Goal: Task Accomplishment & Management: Use online tool/utility

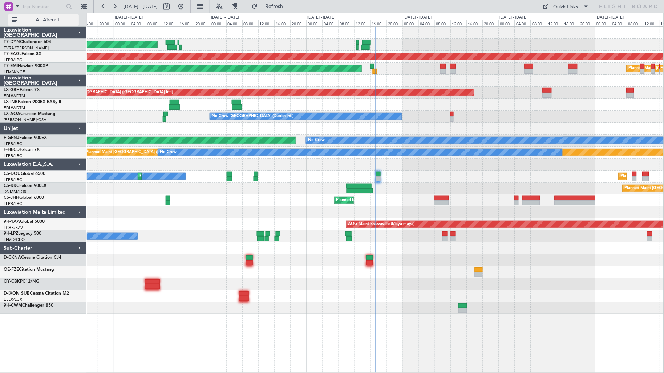
click at [60, 20] on span "All Aircraft" at bounding box center [48, 19] width 58 height 5
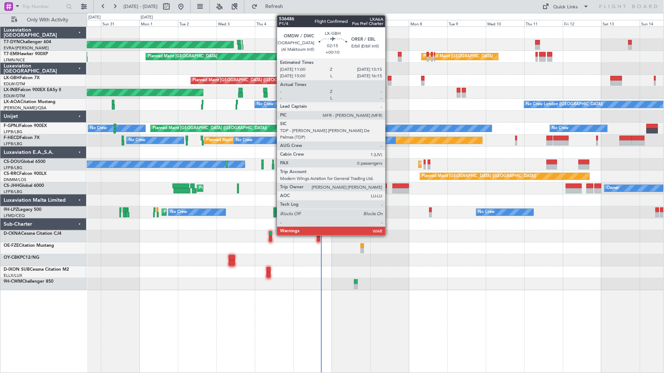
click at [389, 82] on div at bounding box center [390, 83] width 4 height 5
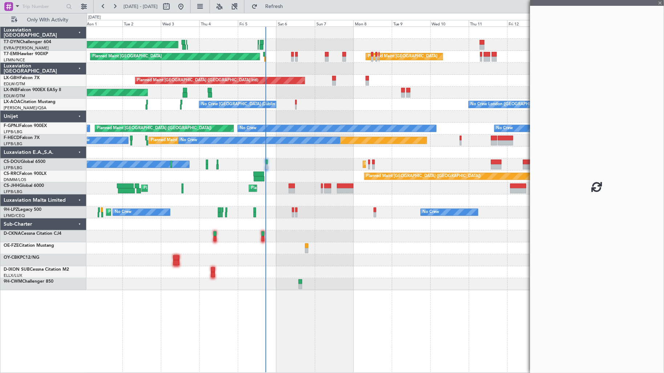
click at [294, 98] on div "AOG Maint Riga (Riga Intl) Planned Maint [GEOGRAPHIC_DATA] Planned Maint [GEOGR…" at bounding box center [375, 159] width 577 height 264
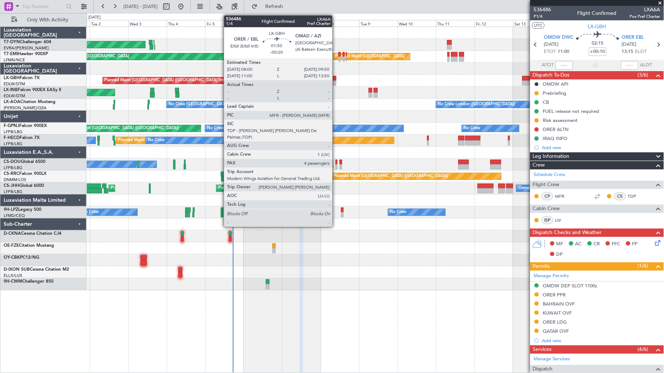
click at [336, 78] on div at bounding box center [334, 78] width 3 height 5
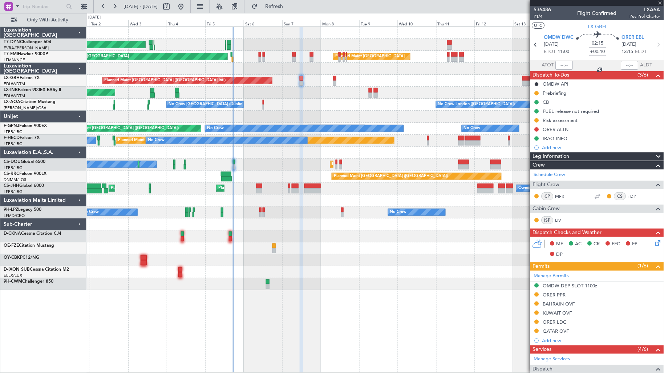
type input "-00:20"
type input "4"
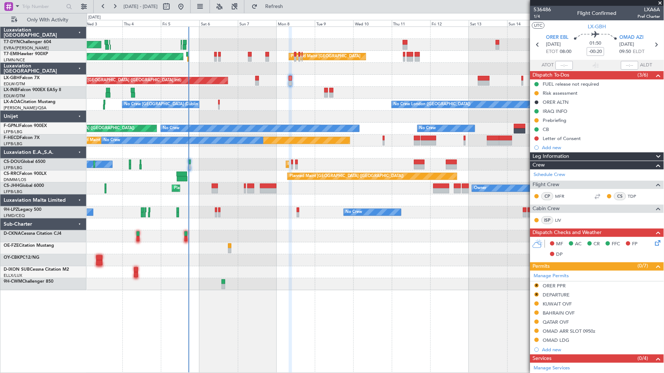
click at [350, 82] on div "Planned Maint [GEOGRAPHIC_DATA] ([GEOGRAPHIC_DATA] Intl) Planned Maint Nurnberg" at bounding box center [375, 81] width 577 height 12
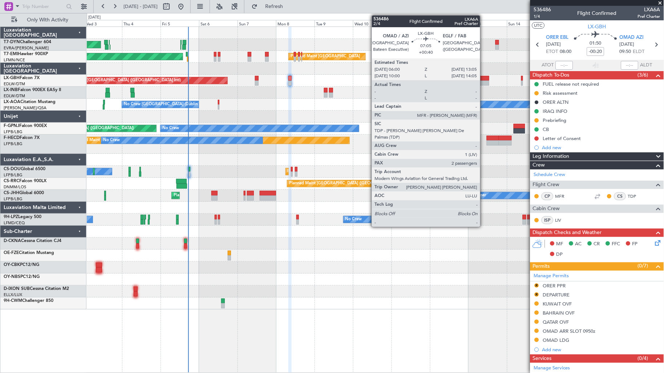
click at [484, 81] on div at bounding box center [484, 83] width 12 height 5
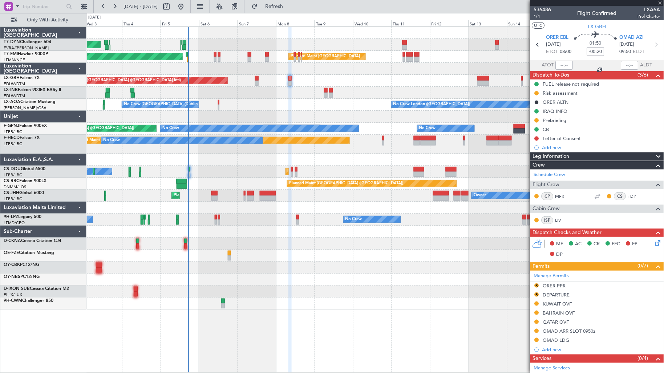
type input "+00:40"
type input "2"
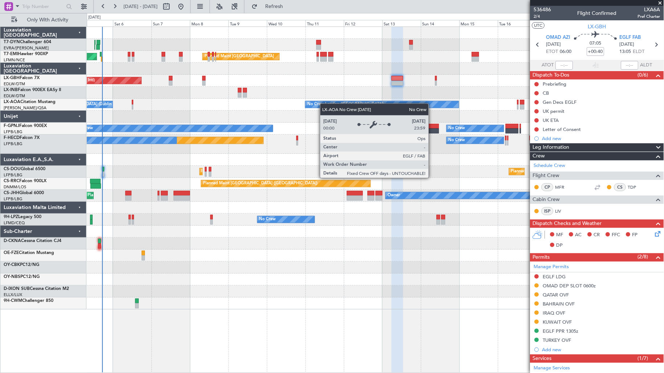
click at [319, 104] on div "No Crew London ([GEOGRAPHIC_DATA])" at bounding box center [345, 104] width 77 height 11
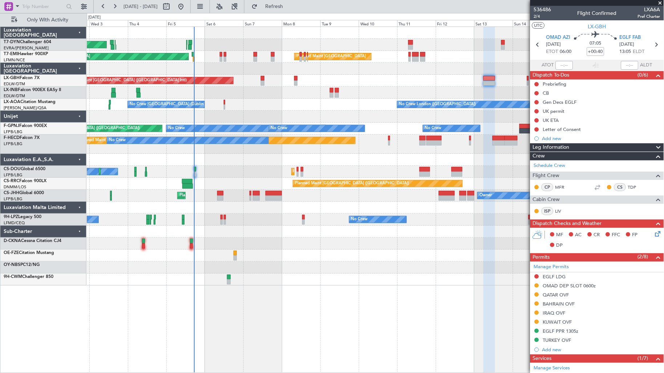
click at [489, 119] on div at bounding box center [375, 117] width 577 height 12
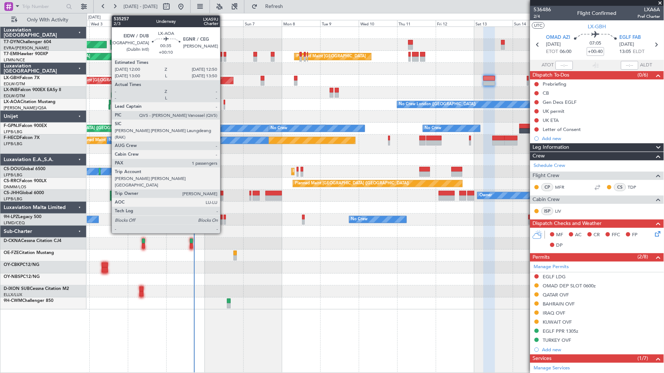
click at [224, 102] on div at bounding box center [224, 102] width 1 height 5
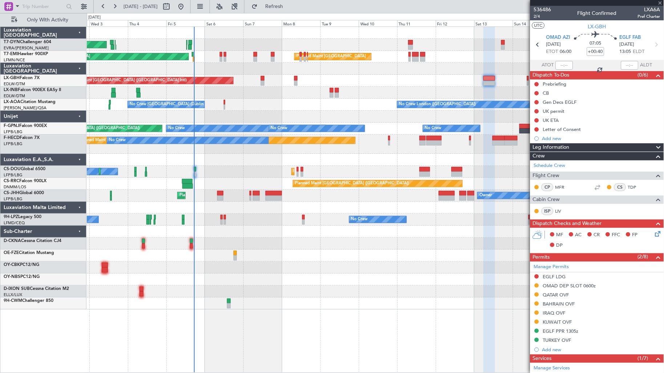
type input "+00:10"
type input "1"
